Goal: Communication & Community: Connect with others

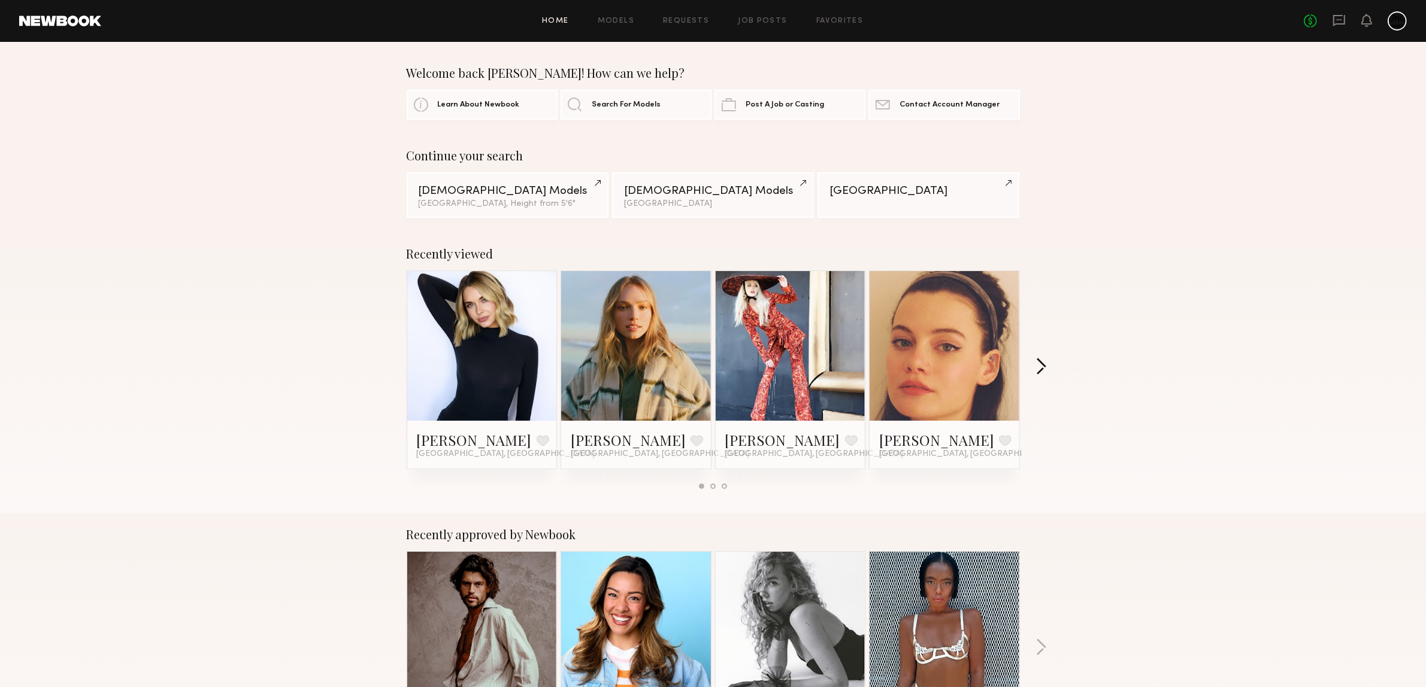
click at [1043, 371] on button "button" at bounding box center [1040, 368] width 11 height 20
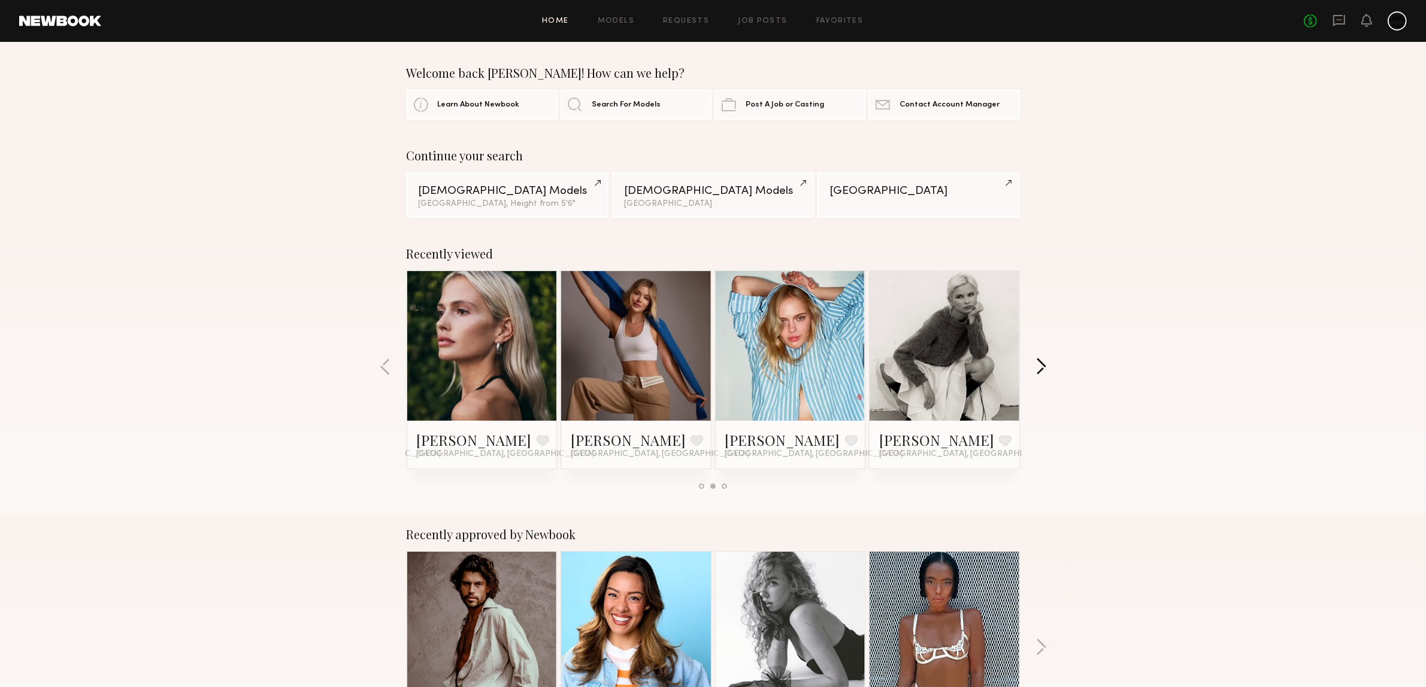
click at [1043, 369] on button "button" at bounding box center [1040, 368] width 11 height 20
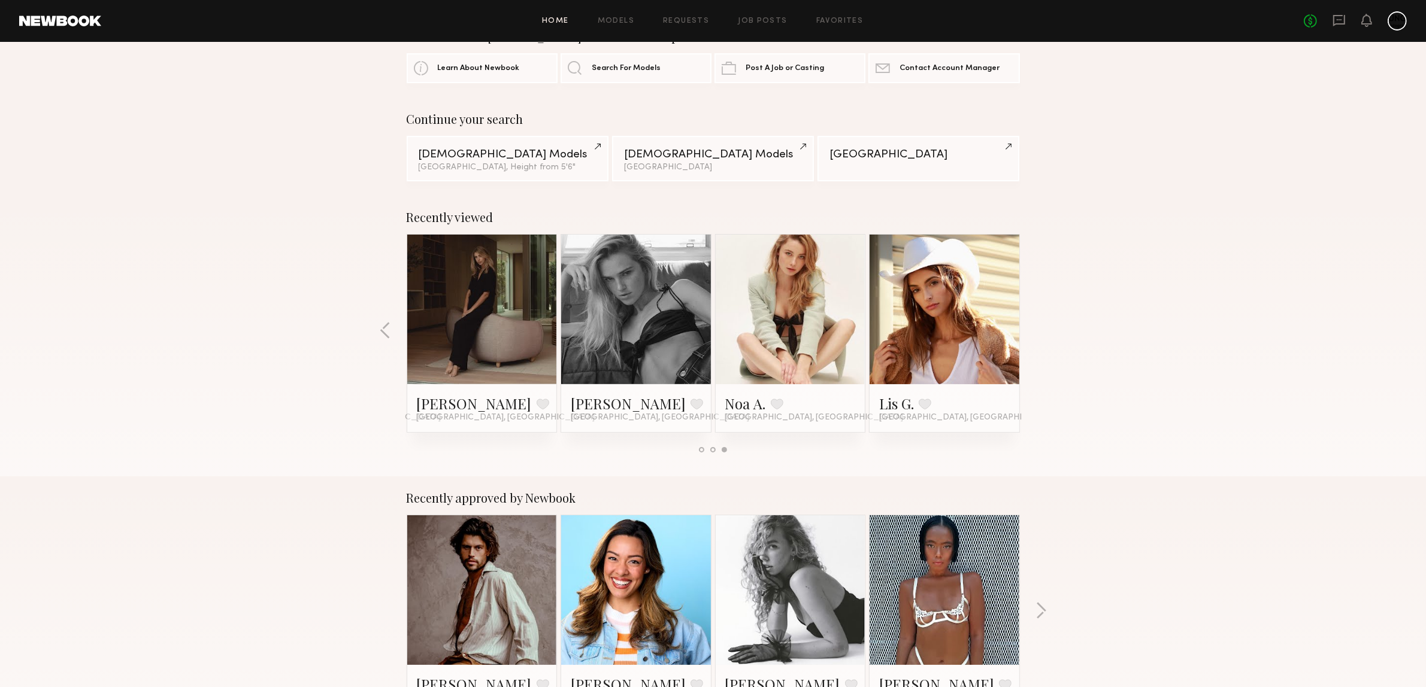
scroll to position [36, 0]
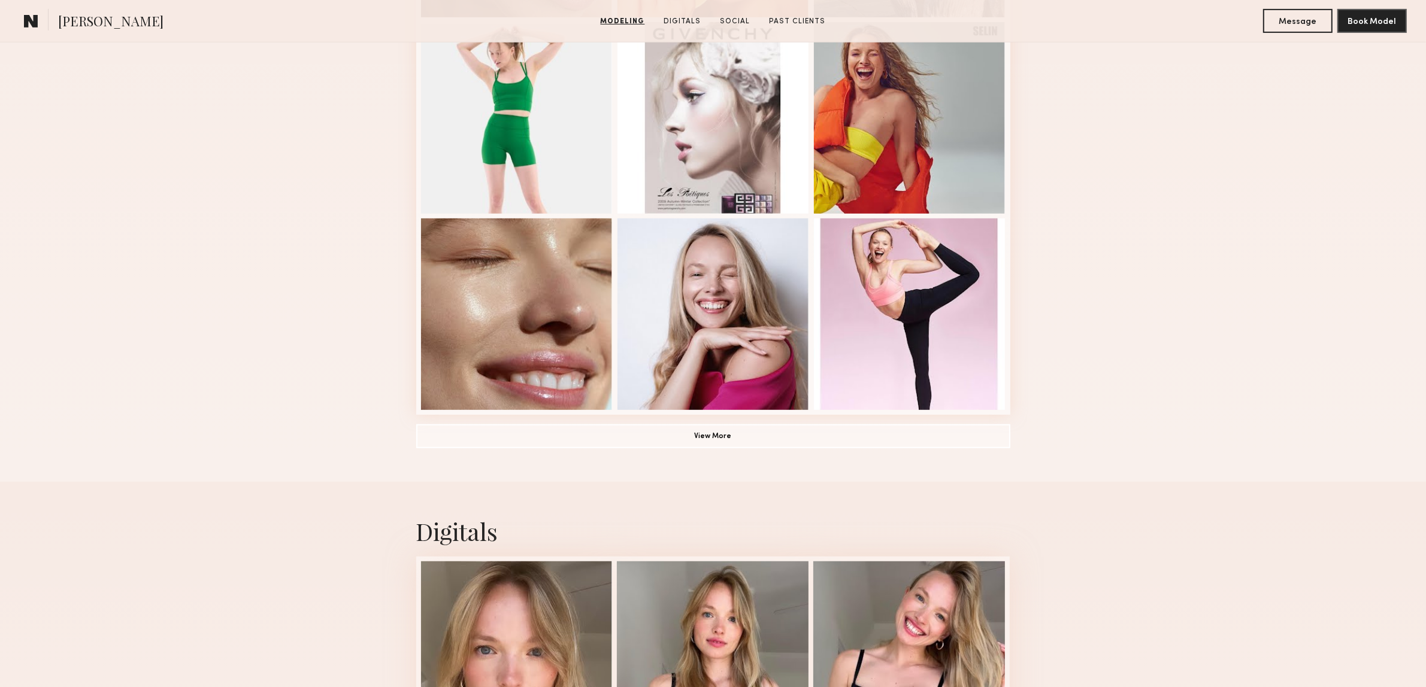
scroll to position [749, 0]
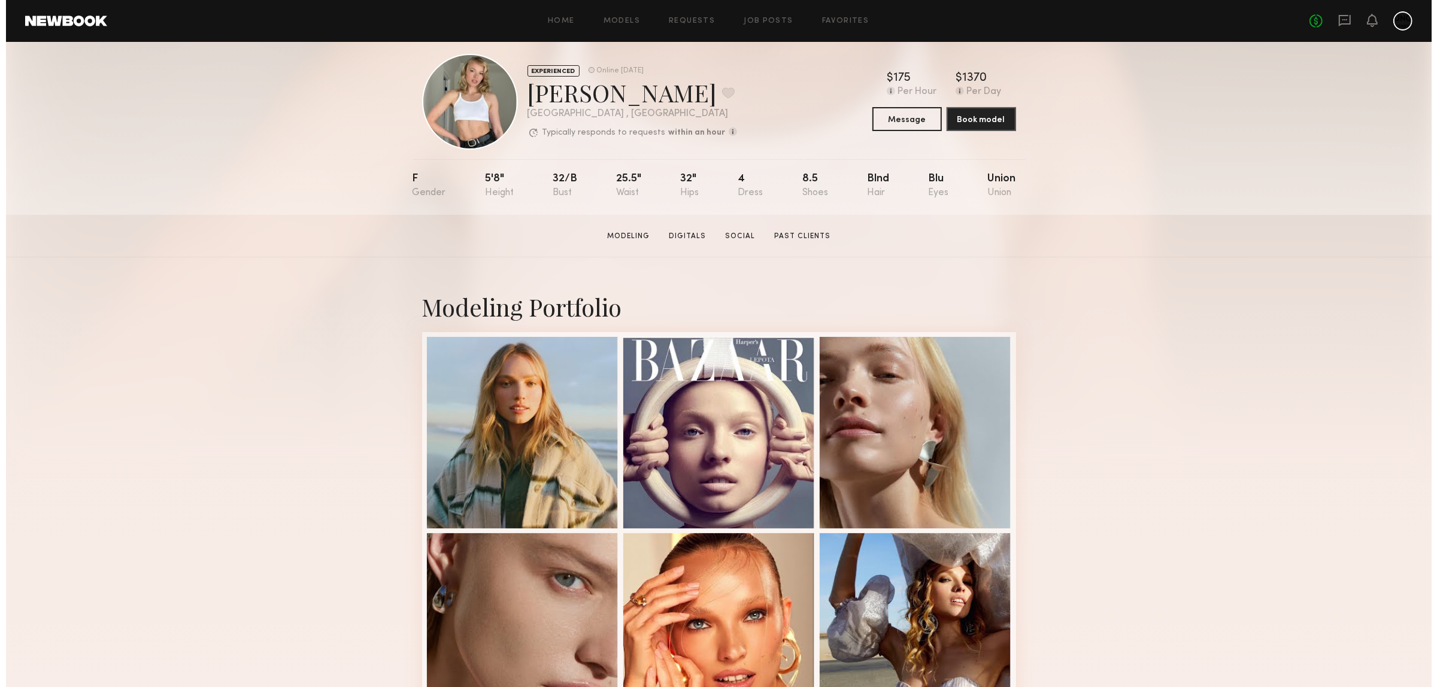
scroll to position [0, 0]
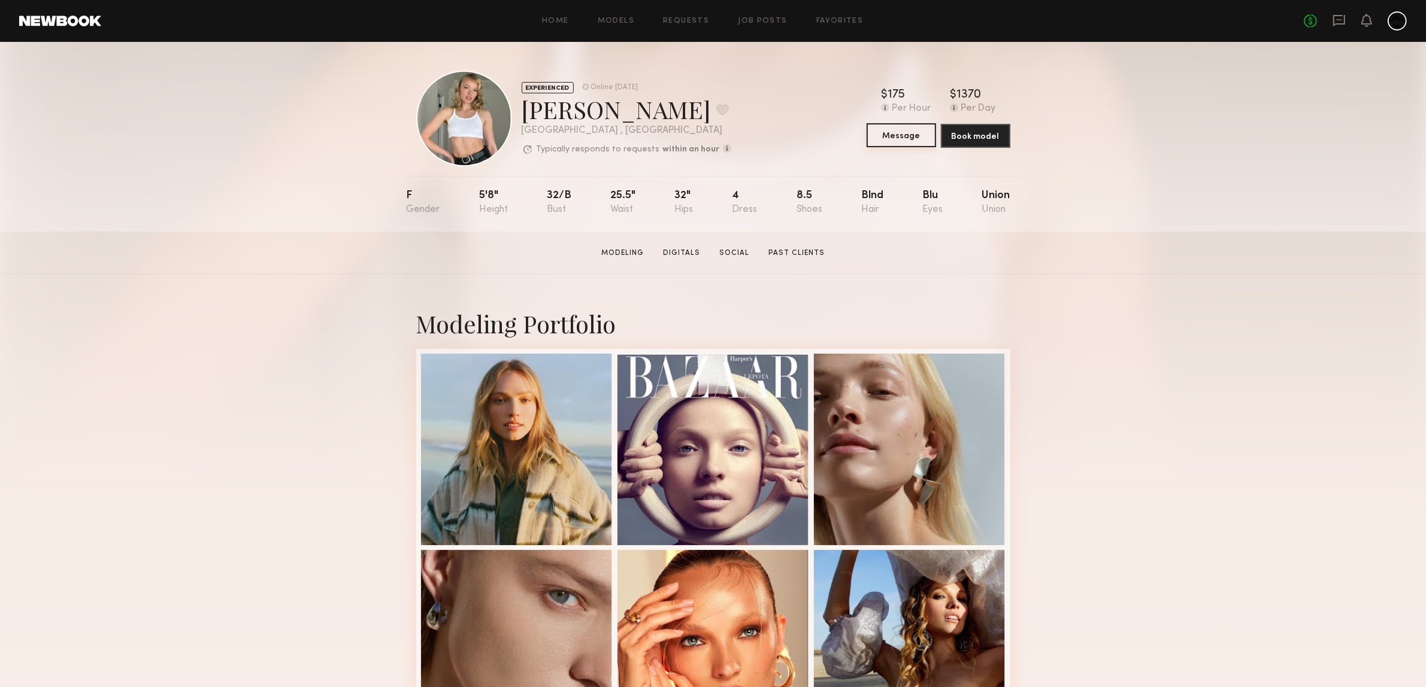
click at [903, 137] on button "Message" at bounding box center [901, 135] width 69 height 24
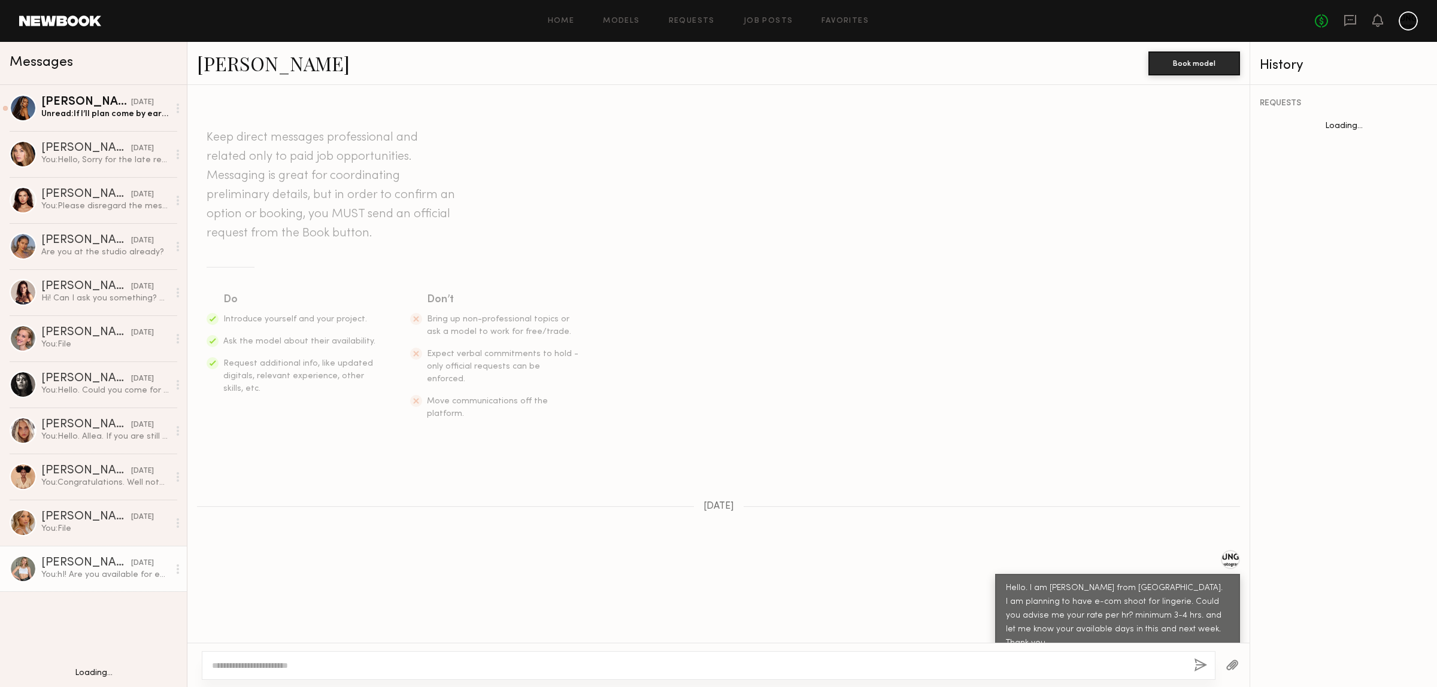
scroll to position [426, 0]
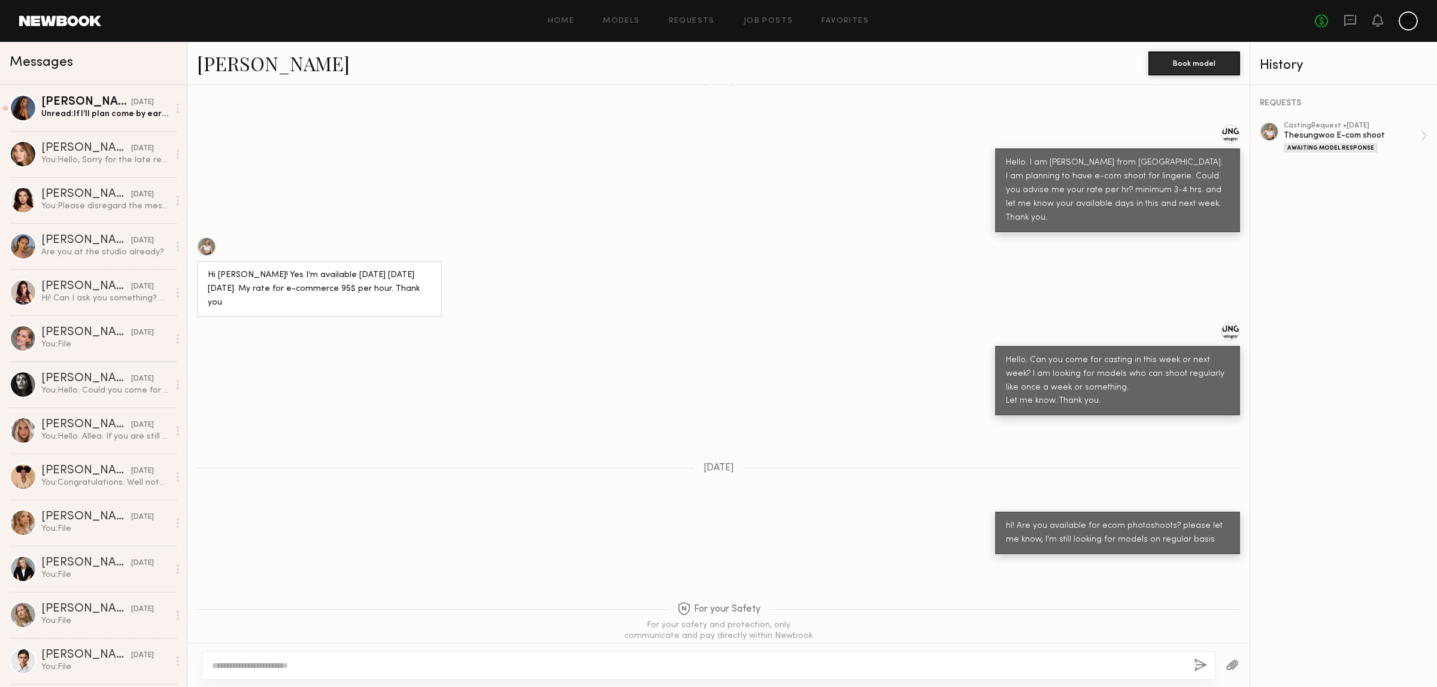
click at [261, 667] on textarea at bounding box center [698, 666] width 973 height 12
type textarea "*"
type textarea "**********"
click at [1194, 663] on button "button" at bounding box center [1200, 666] width 13 height 15
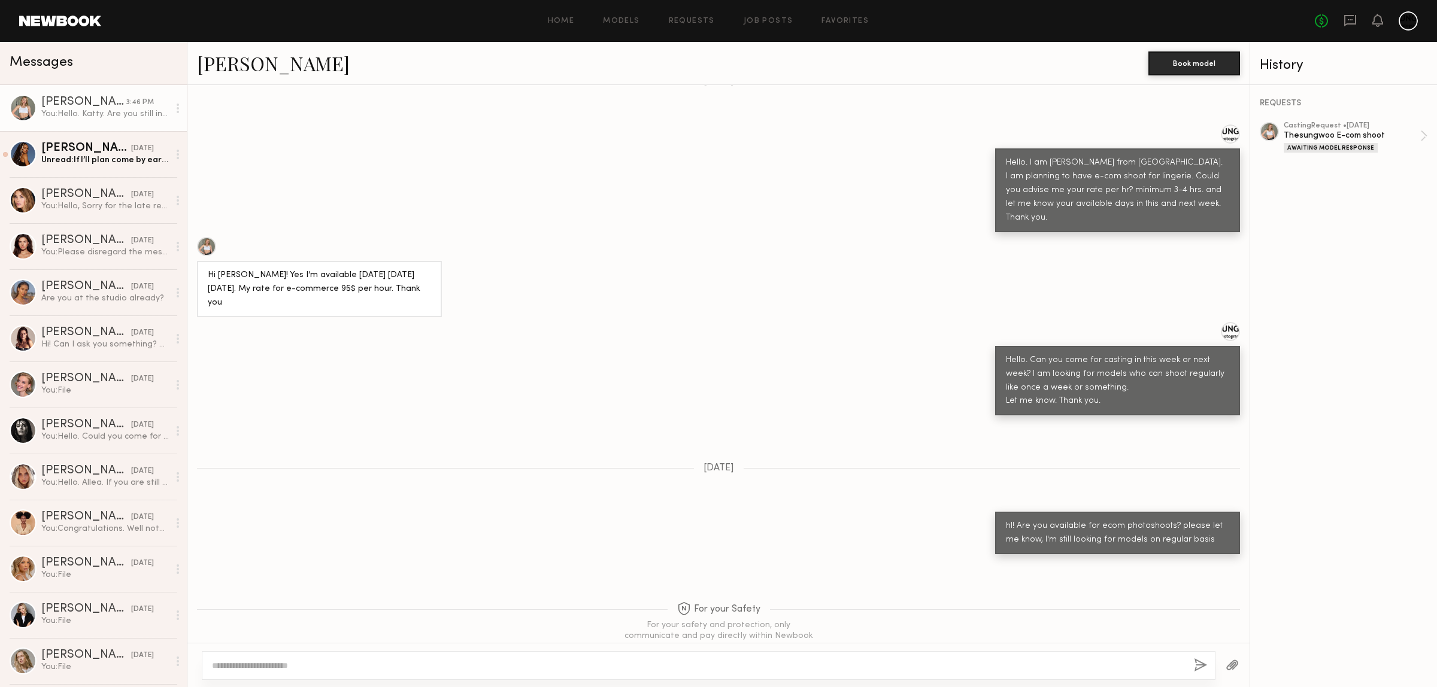
scroll to position [684, 0]
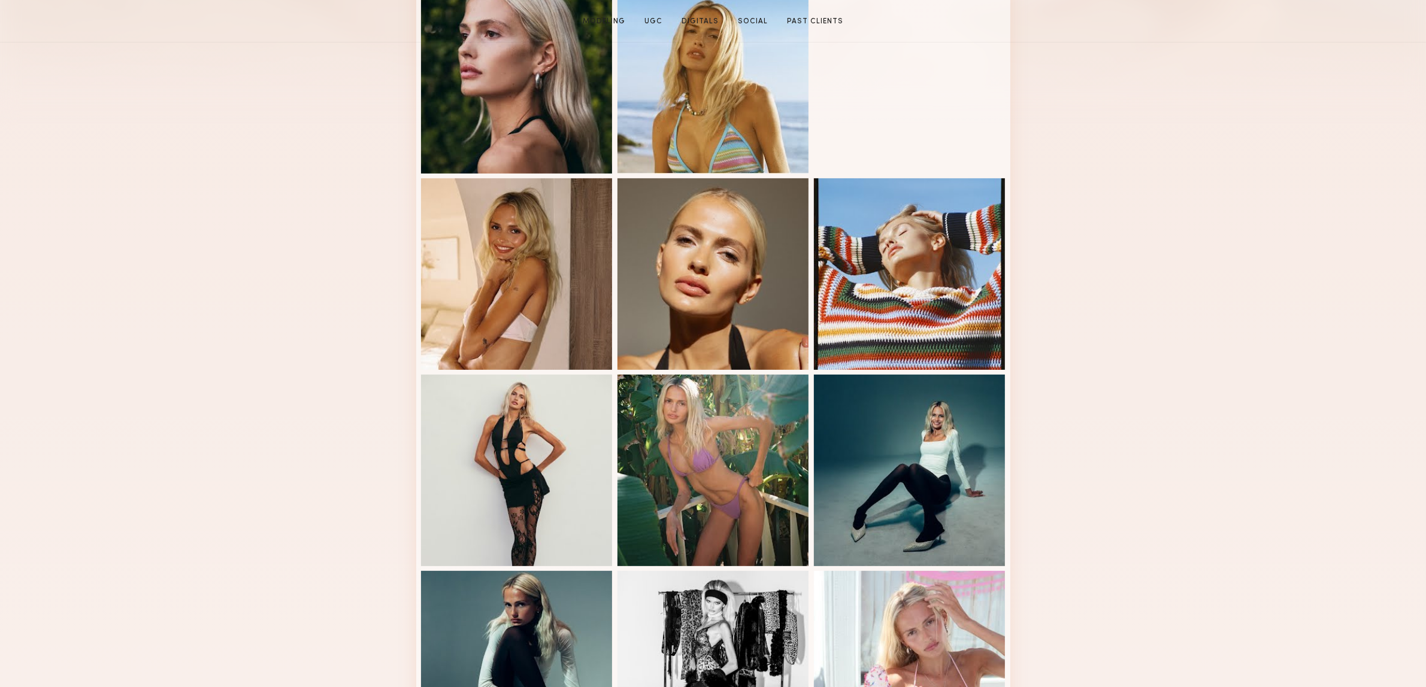
scroll to position [599, 0]
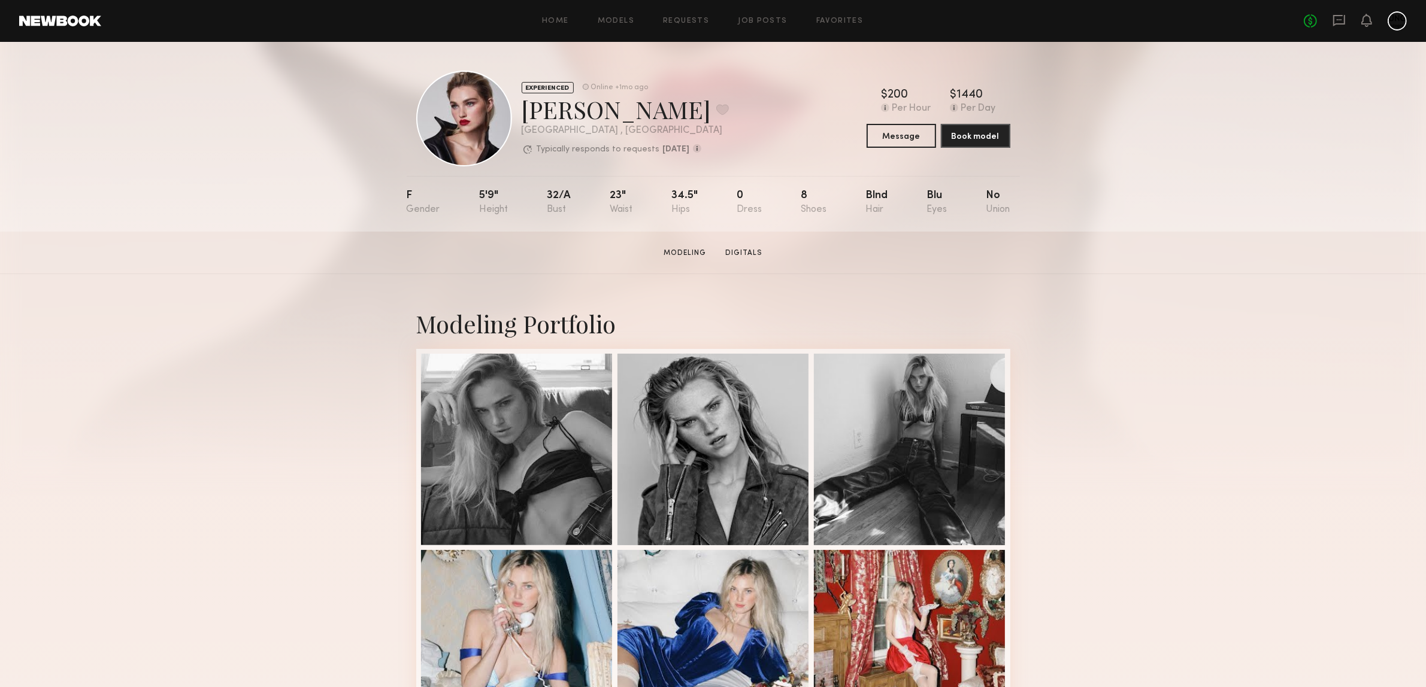
drag, startPoint x: 1345, startPoint y: 471, endPoint x: 1332, endPoint y: 472, distance: 12.6
